Goal: Task Accomplishment & Management: Use online tool/utility

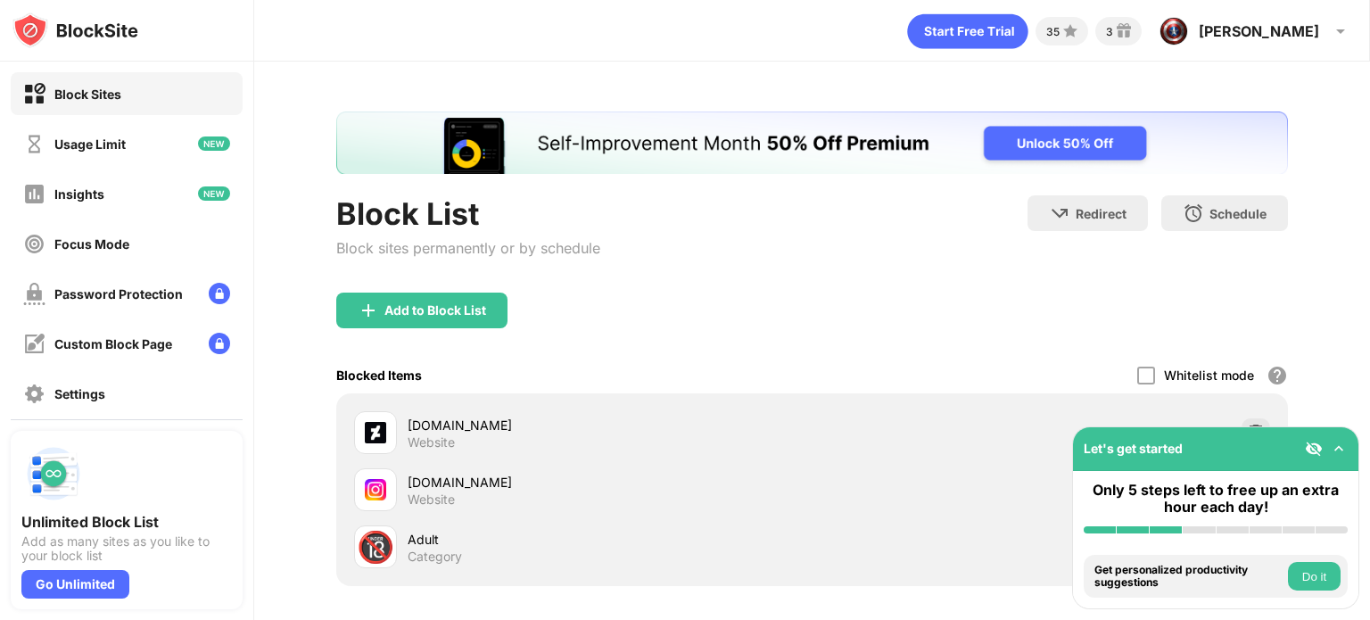
scroll to position [168, 0]
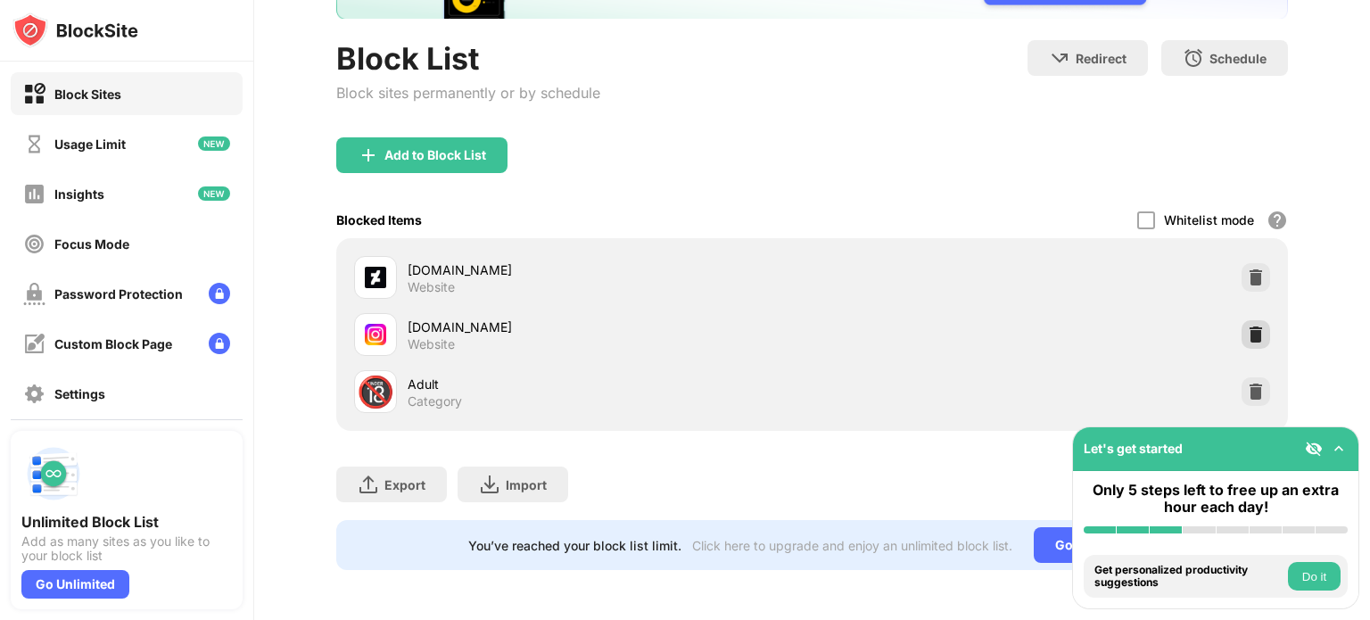
click at [1247, 326] on img at bounding box center [1256, 335] width 18 height 18
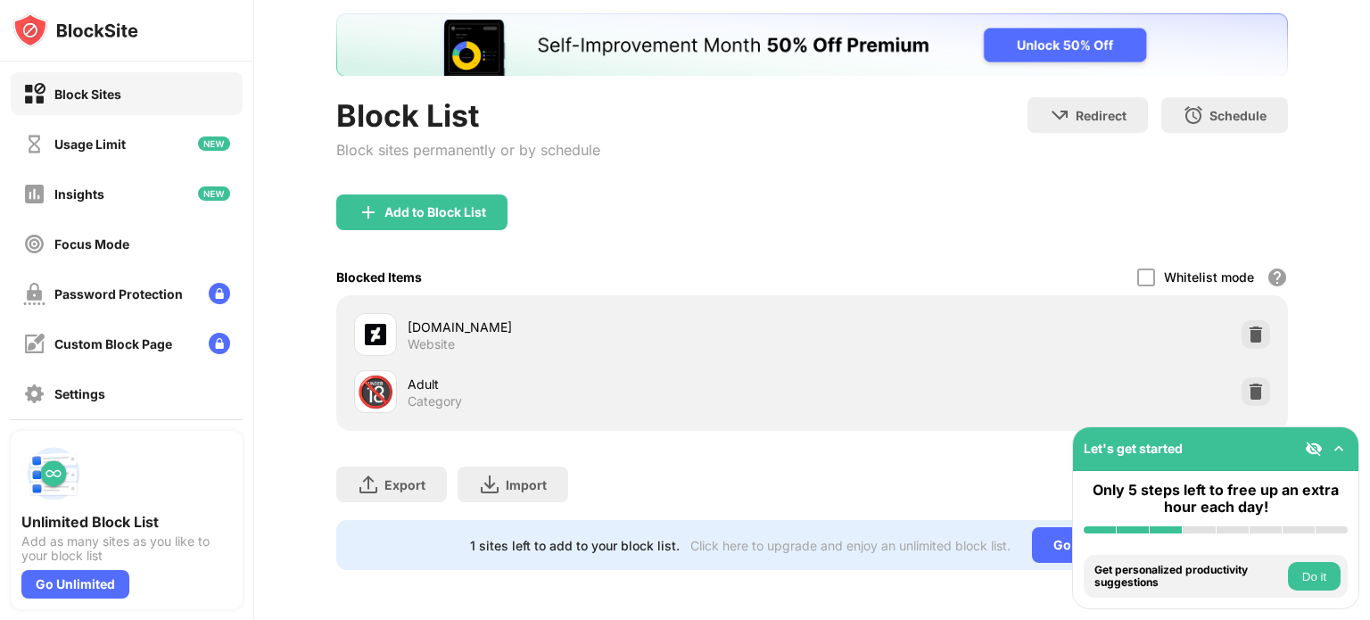
scroll to position [0, 0]
click at [414, 150] on div "Block List Block sites permanently or by schedule" at bounding box center [468, 145] width 264 height 97
click at [451, 205] on div "Add to Block List" at bounding box center [435, 212] width 102 height 14
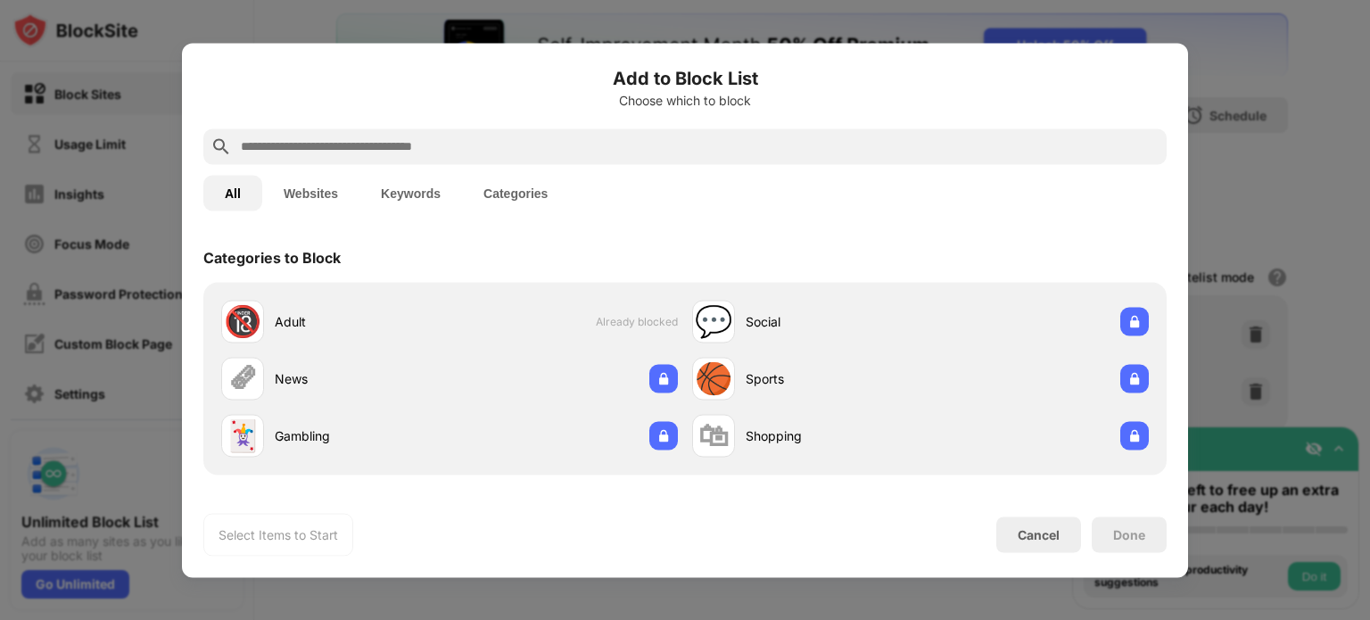
click at [437, 164] on div "All Websites Keywords Categories" at bounding box center [684, 192] width 963 height 57
click at [439, 145] on input "text" at bounding box center [699, 146] width 921 height 21
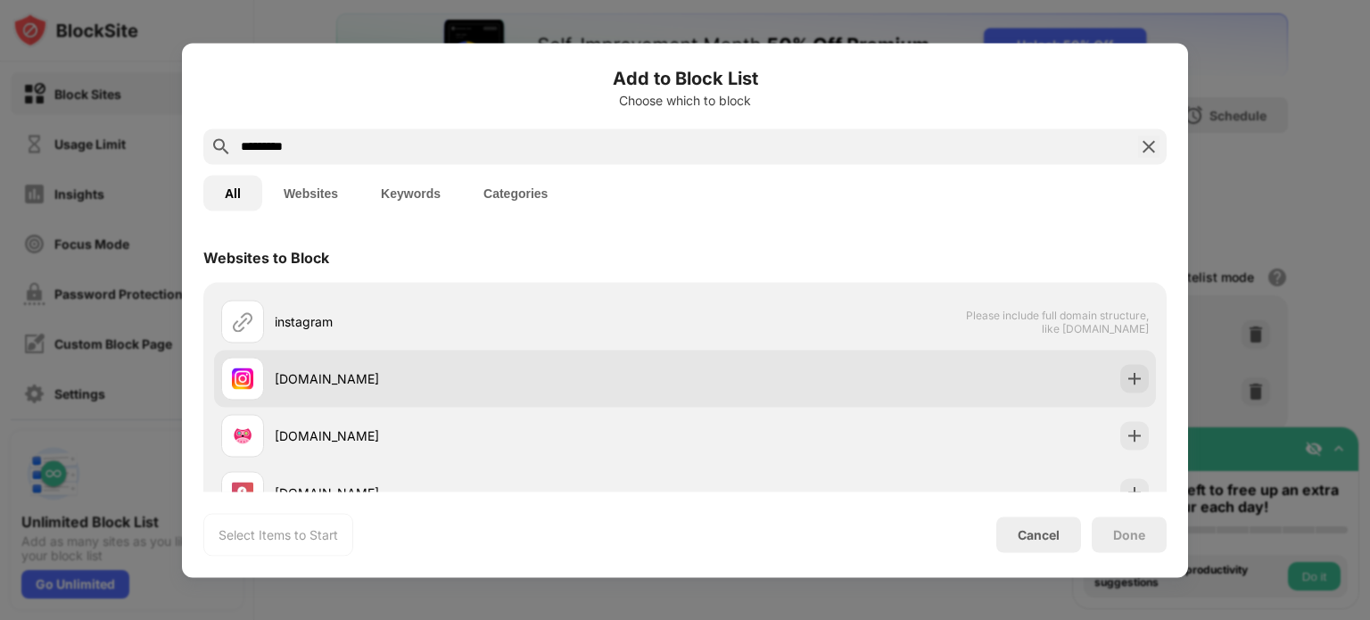
type input "*********"
click at [338, 369] on div "[DOMAIN_NAME]" at bounding box center [480, 378] width 410 height 19
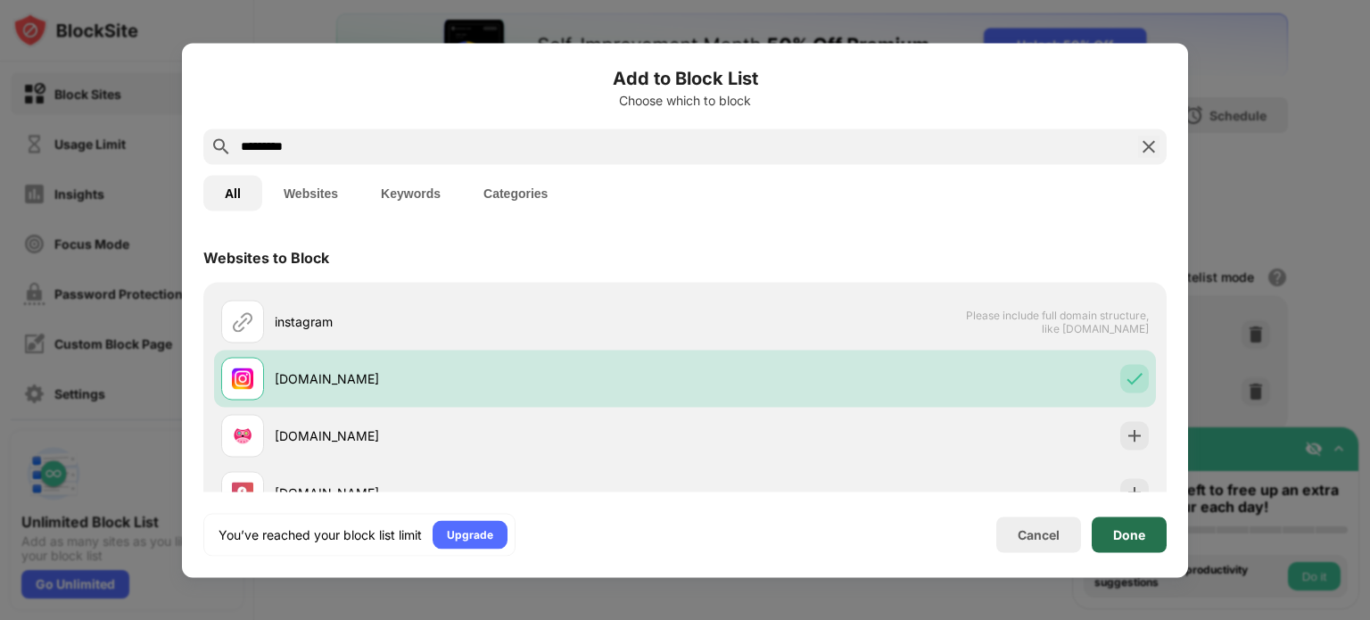
click at [1117, 527] on div "Done" at bounding box center [1129, 534] width 32 height 14
